Goal: Task Accomplishment & Management: Use online tool/utility

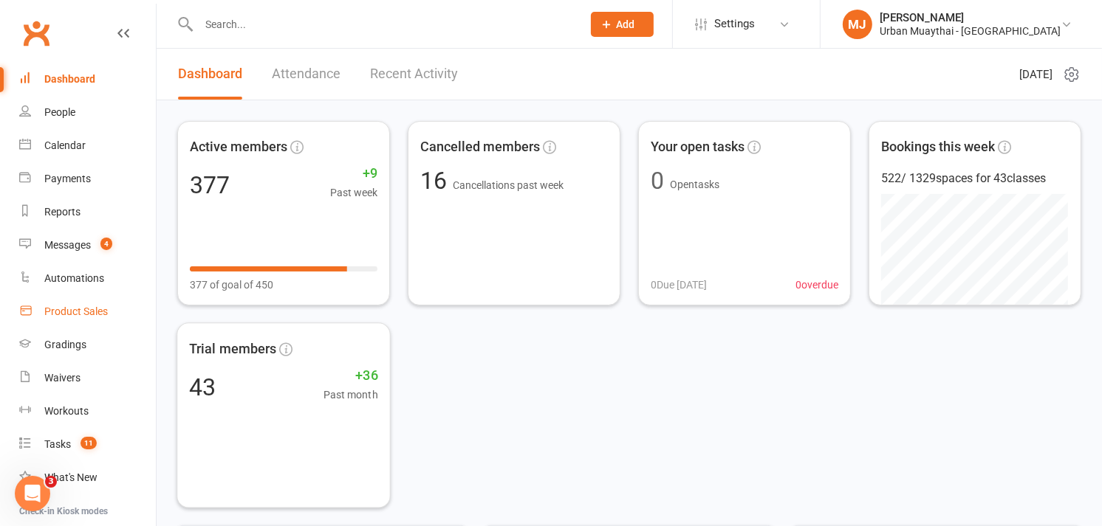
scroll to position [150, 0]
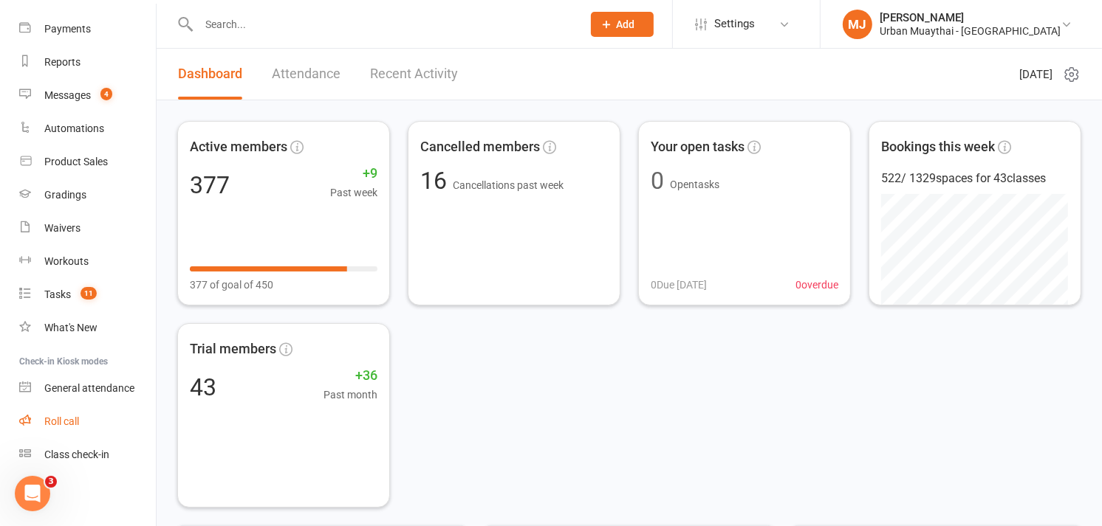
click at [64, 414] on link "Roll call" at bounding box center [87, 421] width 137 height 33
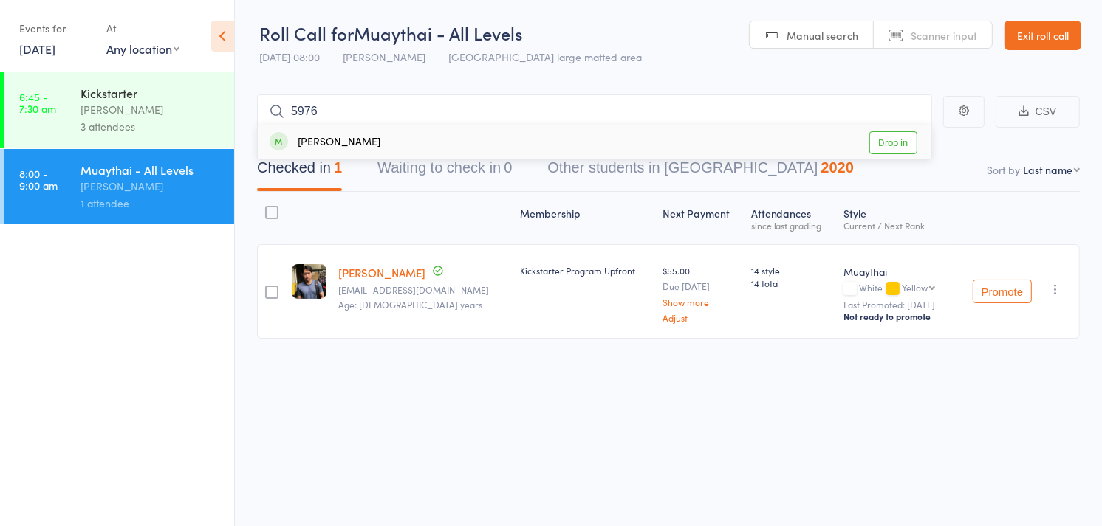
type input "5976"
click at [882, 141] on link "Drop in" at bounding box center [893, 142] width 48 height 23
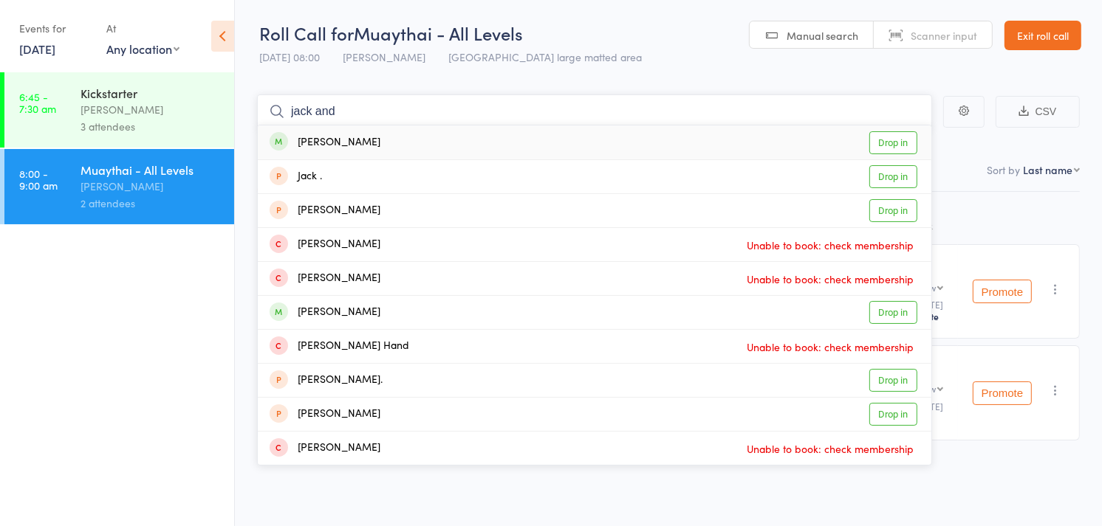
type input "jack and"
click at [886, 142] on link "Drop in" at bounding box center [893, 142] width 48 height 23
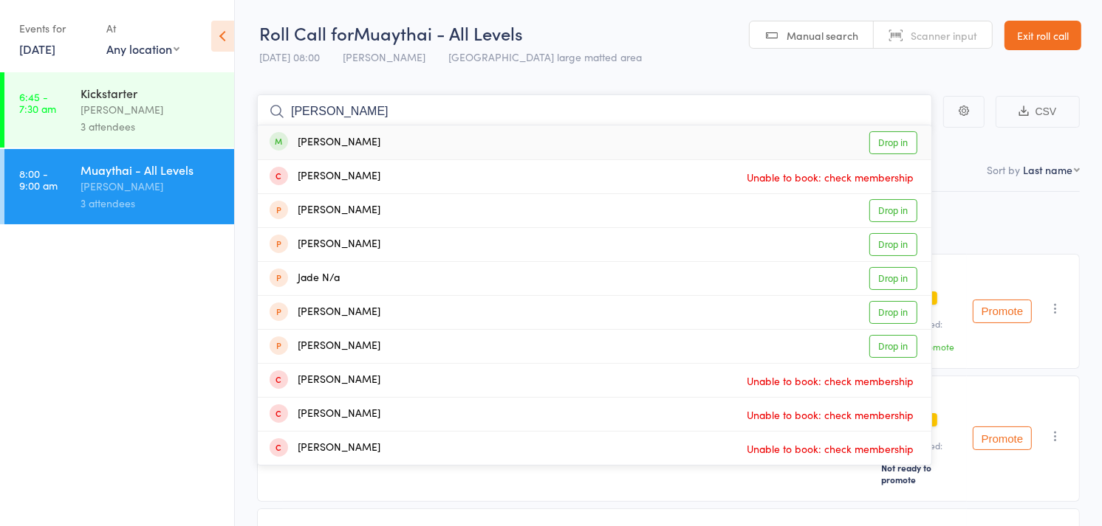
type input "jade young"
click at [882, 139] on link "Drop in" at bounding box center [893, 142] width 48 height 23
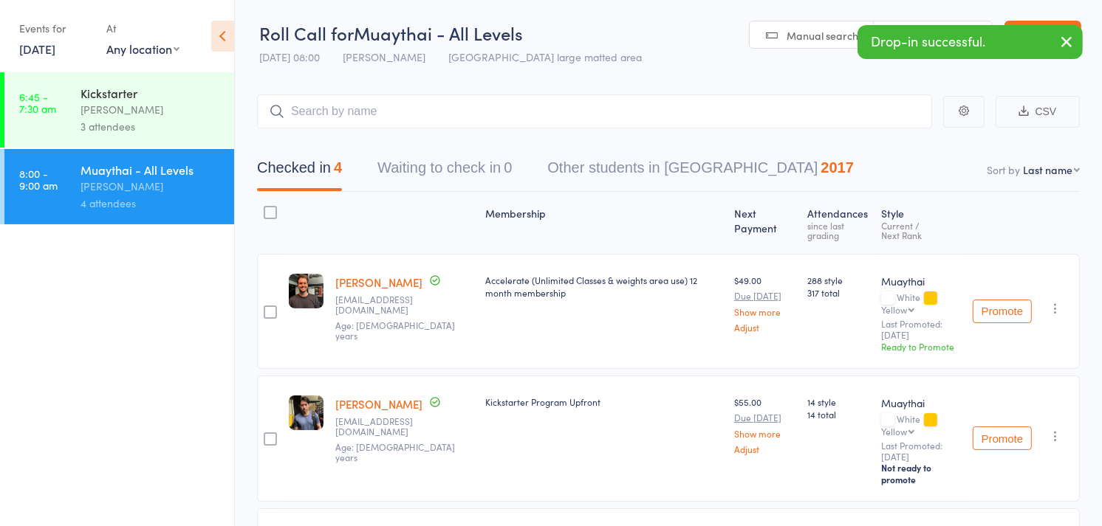
click at [890, 23] on link "Scanner input" at bounding box center [933, 35] width 118 height 28
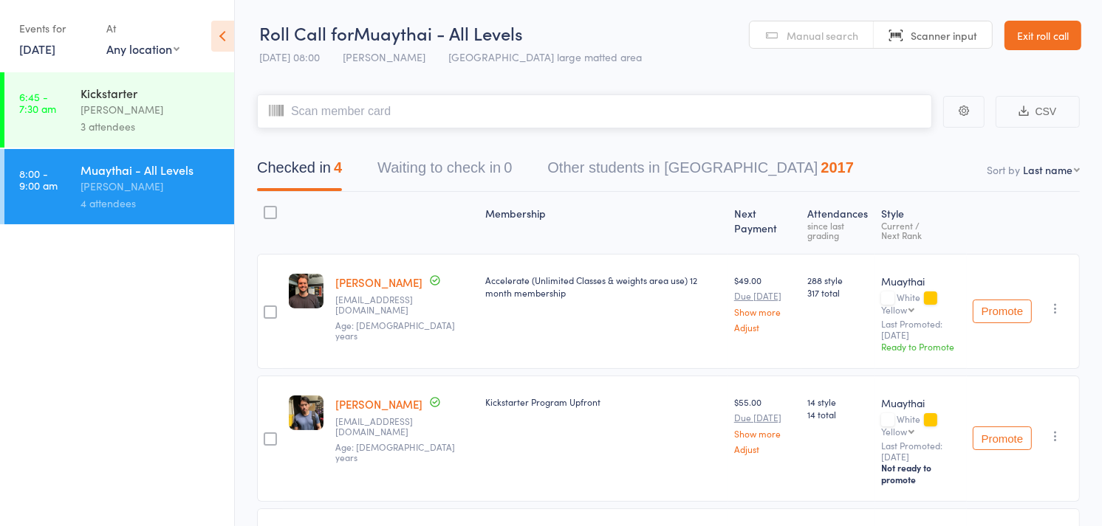
click at [654, 100] on input "search" at bounding box center [594, 112] width 675 height 34
click at [768, 10] on header "Roll Call for Muaythai - All Levels 16 Aug 08:00 Mitch Jackson Miami large matt…" at bounding box center [668, 36] width 867 height 72
click at [668, 114] on input "search" at bounding box center [594, 112] width 675 height 34
click at [586, 113] on input "search" at bounding box center [594, 112] width 675 height 34
click at [416, 114] on input "search" at bounding box center [594, 112] width 675 height 34
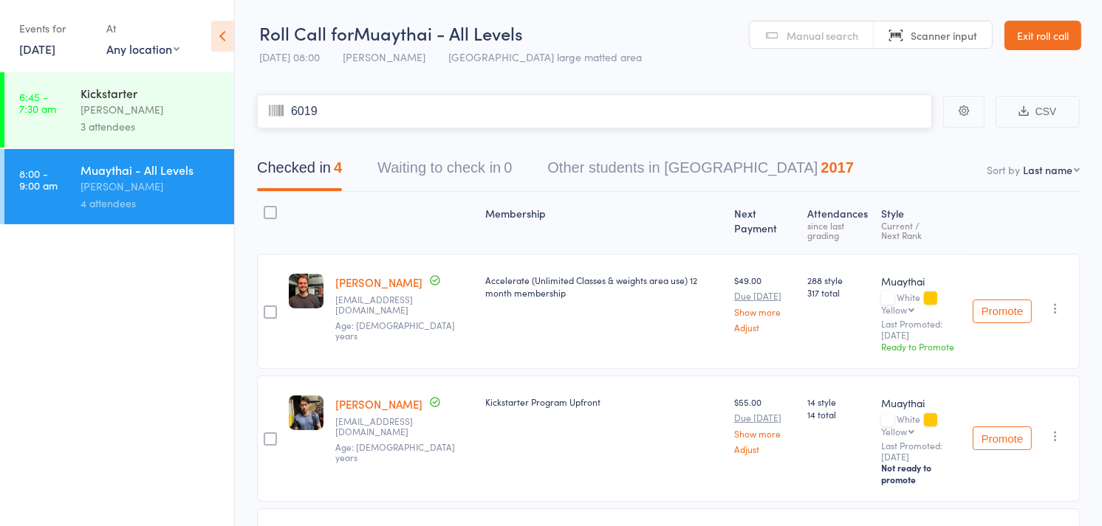
type input "6019"
click at [462, 112] on input "6019" at bounding box center [594, 112] width 675 height 34
click at [307, 104] on input "6019" at bounding box center [594, 112] width 675 height 34
click at [370, 108] on input "6019" at bounding box center [594, 112] width 675 height 34
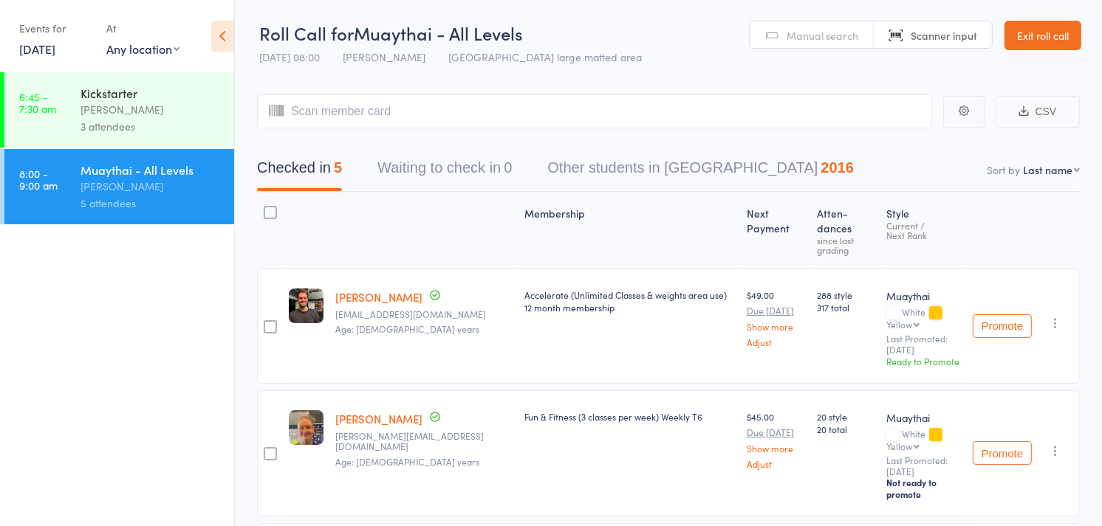
click at [1059, 170] on select "First name Last name Birthday today? Behind on payments? Check in time Next pay…" at bounding box center [1051, 169] width 57 height 15
select select "4"
click at [1023, 163] on select "First name Last name Birthday today? Behind on payments? Check in time Next pay…" at bounding box center [1051, 169] width 57 height 15
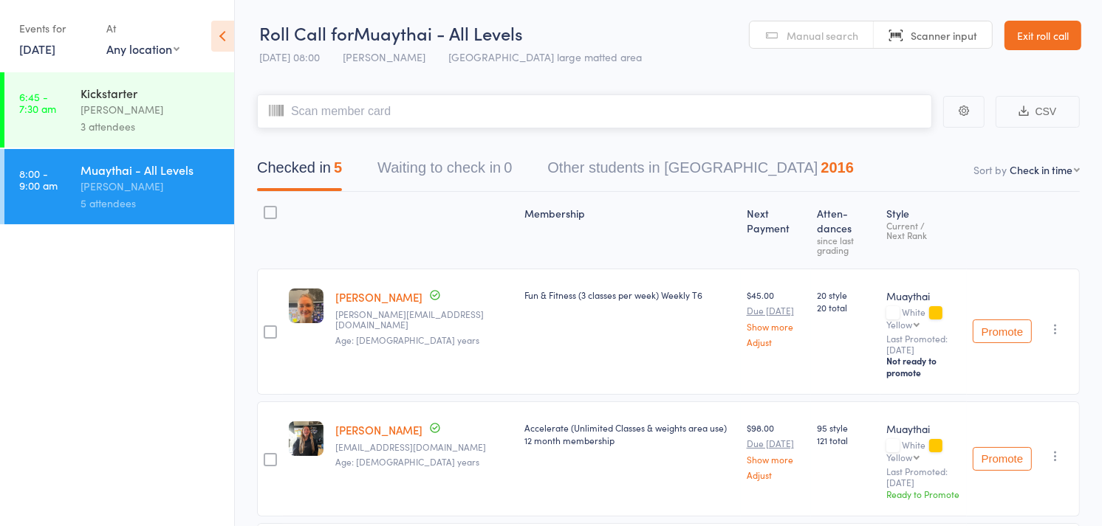
click at [662, 114] on input "search" at bounding box center [594, 112] width 675 height 34
click at [816, 32] on span "Manual search" at bounding box center [822, 35] width 72 height 15
type input "z"
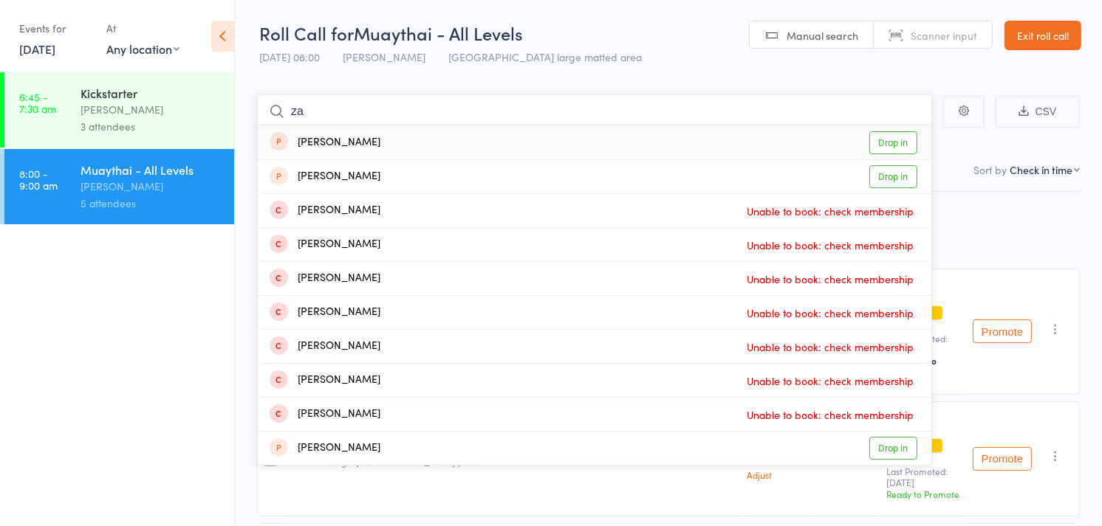
type input "z"
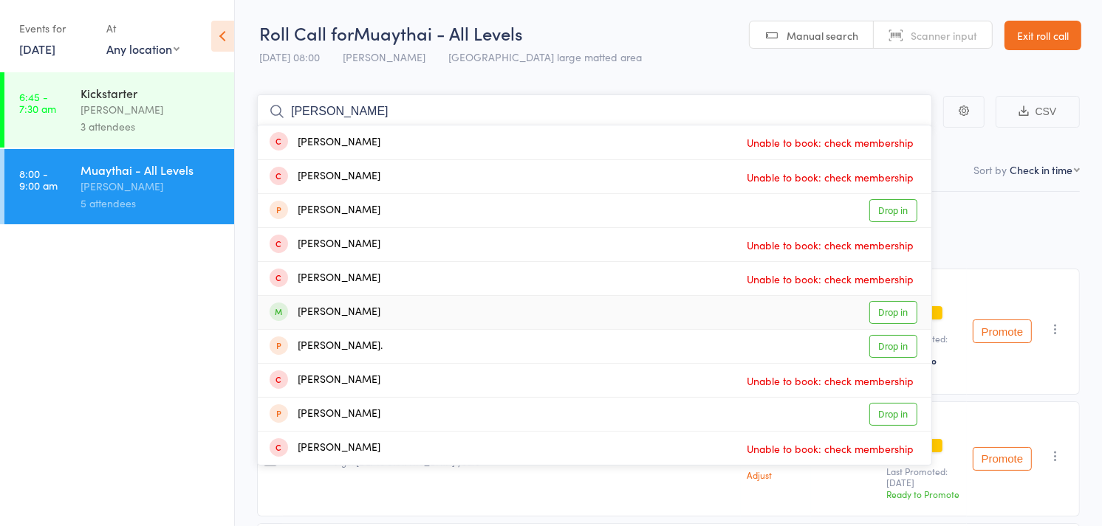
type input "alexander"
click at [894, 312] on link "Drop in" at bounding box center [893, 312] width 48 height 23
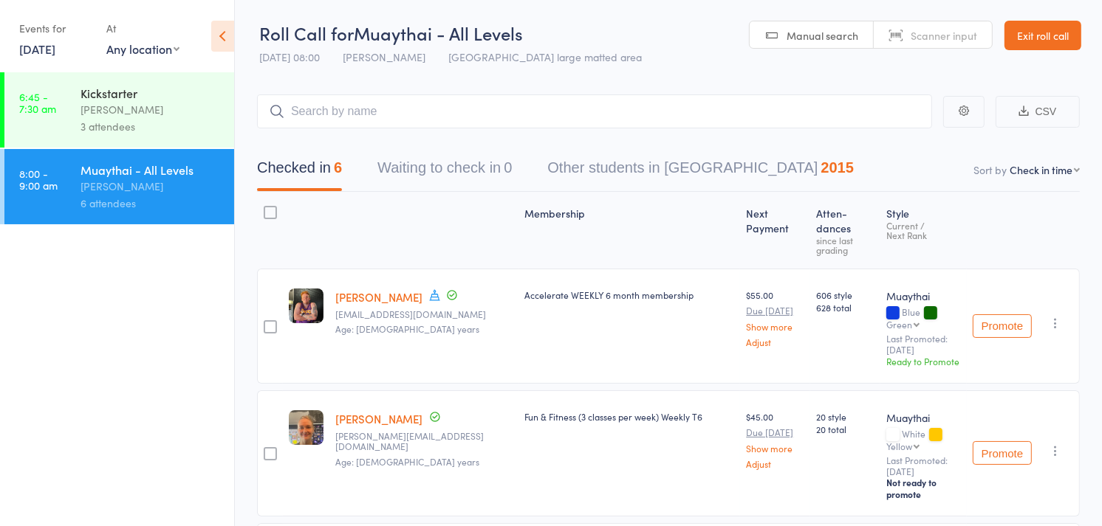
click at [896, 24] on link "Scanner input" at bounding box center [933, 35] width 118 height 28
type input "6103"
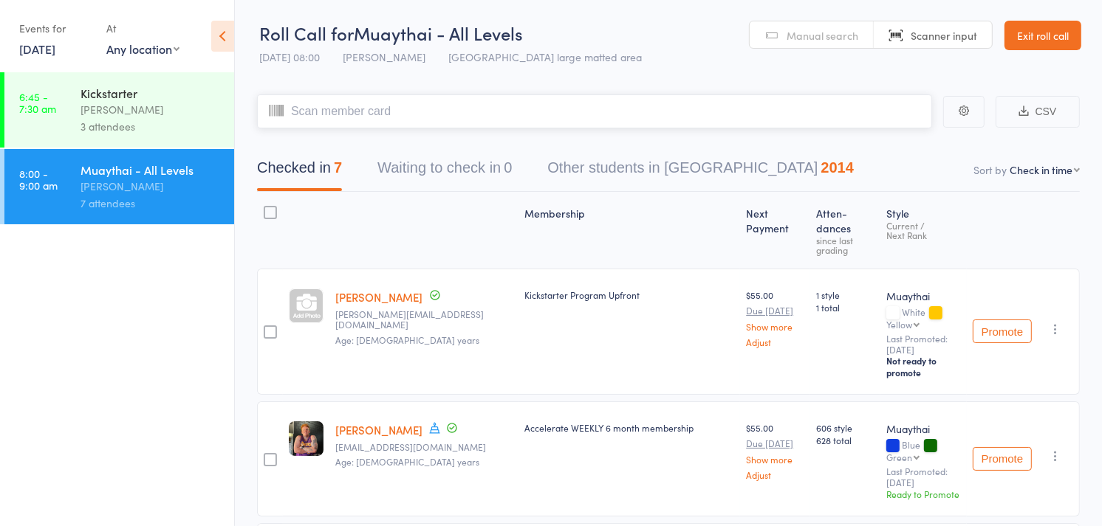
click at [737, 103] on input "search" at bounding box center [594, 112] width 675 height 34
click at [1049, 38] on link "Exit roll call" at bounding box center [1042, 36] width 77 height 30
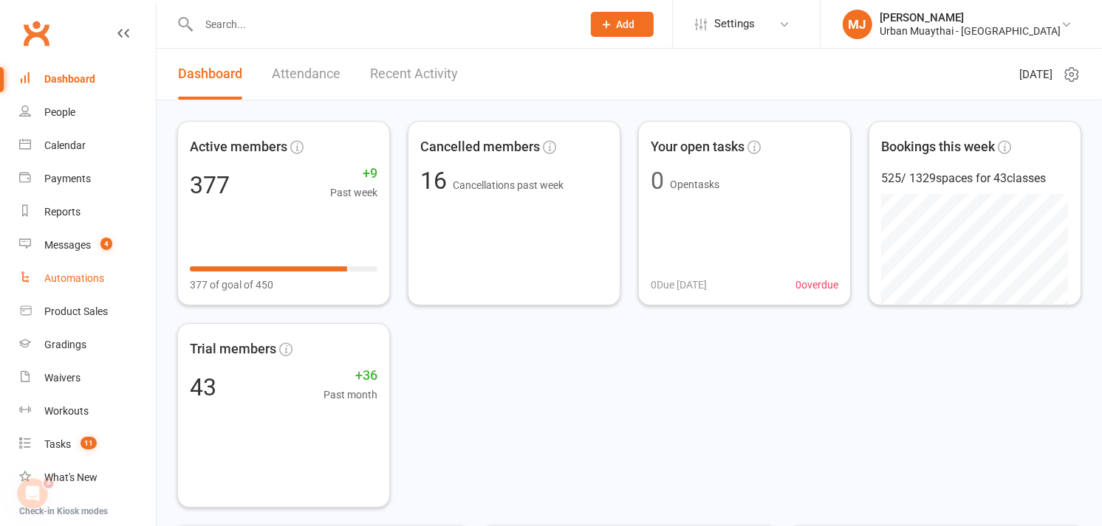
scroll to position [150, 0]
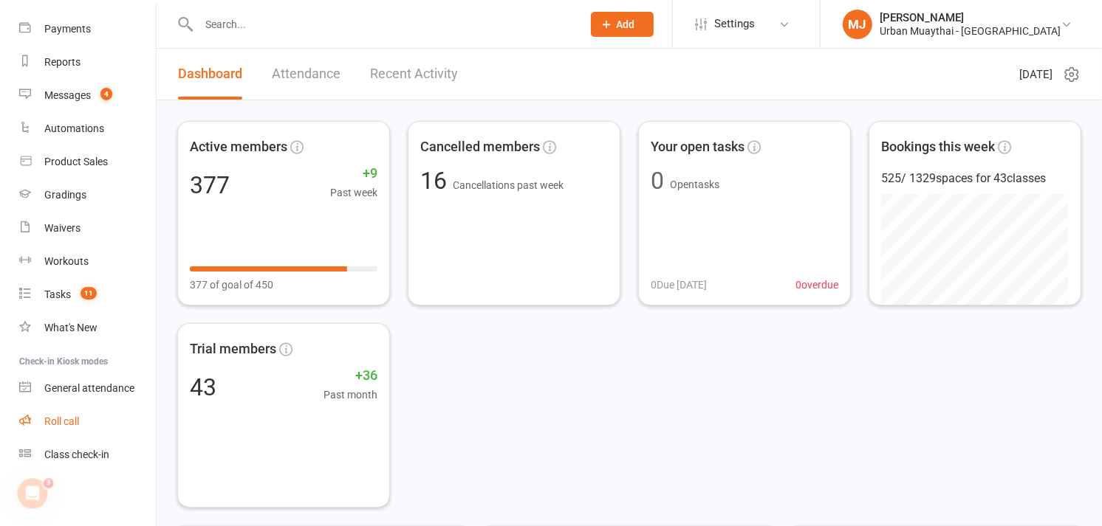
click at [61, 418] on div "Roll call" at bounding box center [61, 422] width 35 height 12
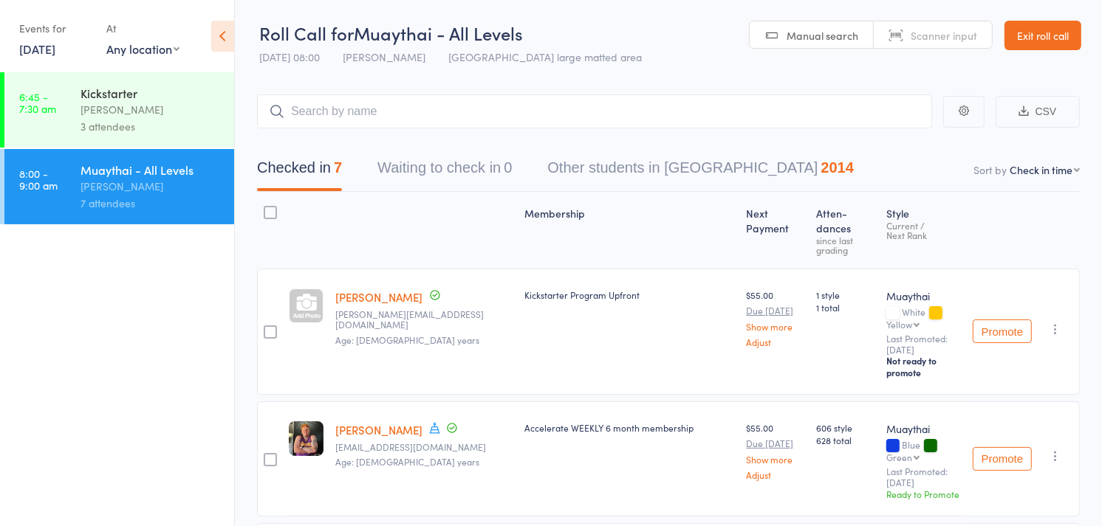
click at [964, 41] on span "Scanner input" at bounding box center [943, 35] width 66 height 15
type input "5925"
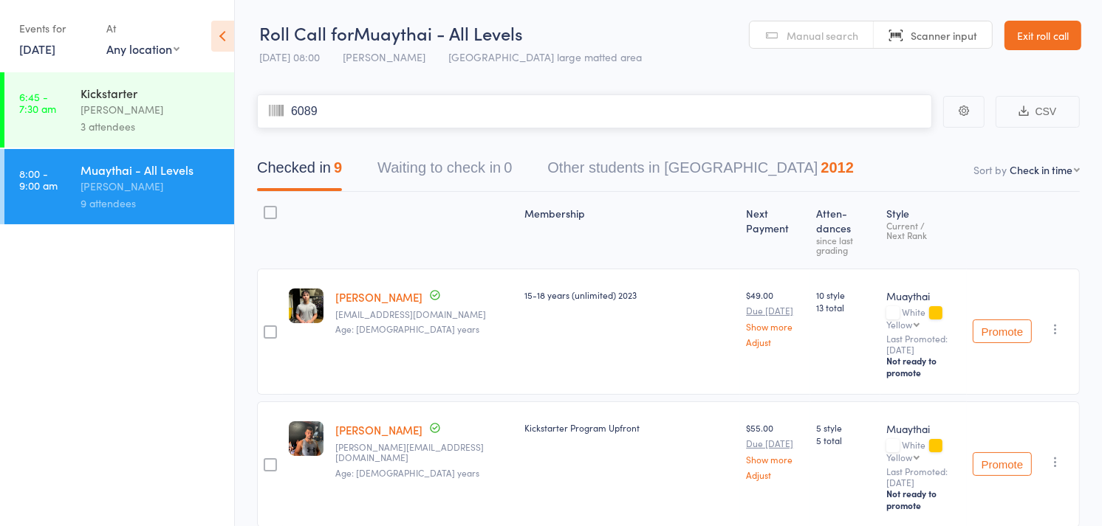
type input "6089"
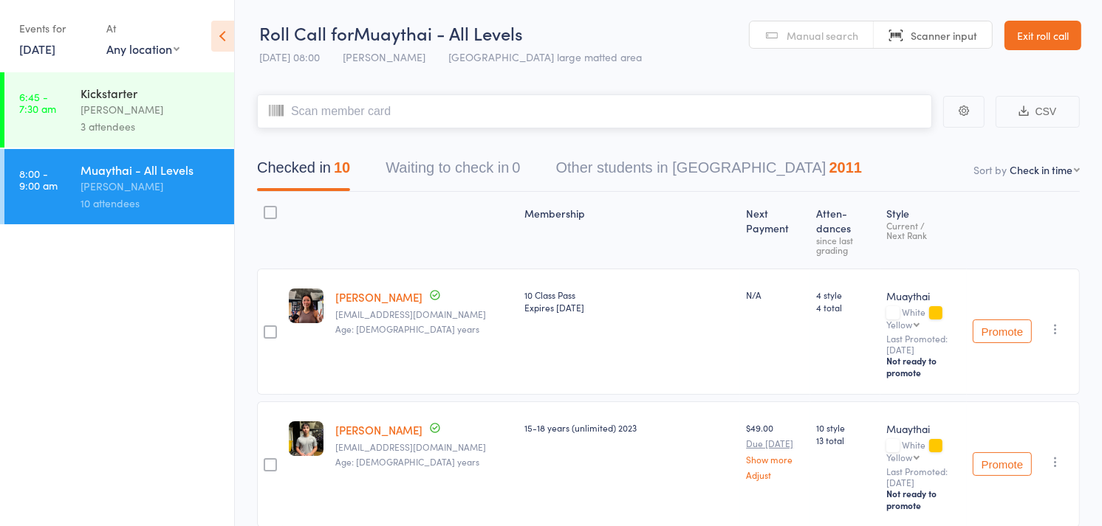
click at [691, 100] on input "search" at bounding box center [594, 112] width 675 height 34
type input "5824"
